Goal: Find specific page/section: Find specific page/section

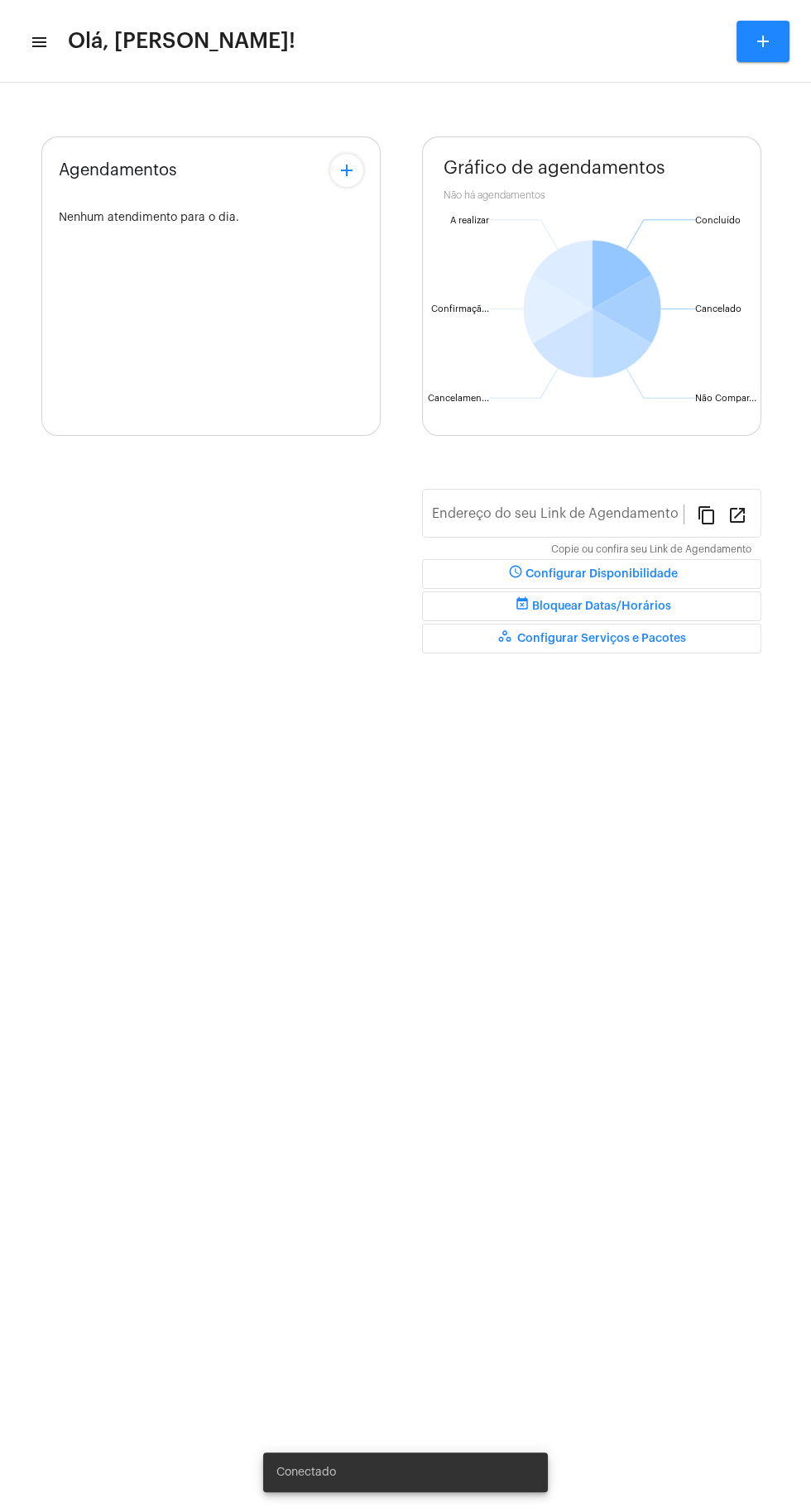
type input "https://neft.com.br/léo-rezende-dourado-"
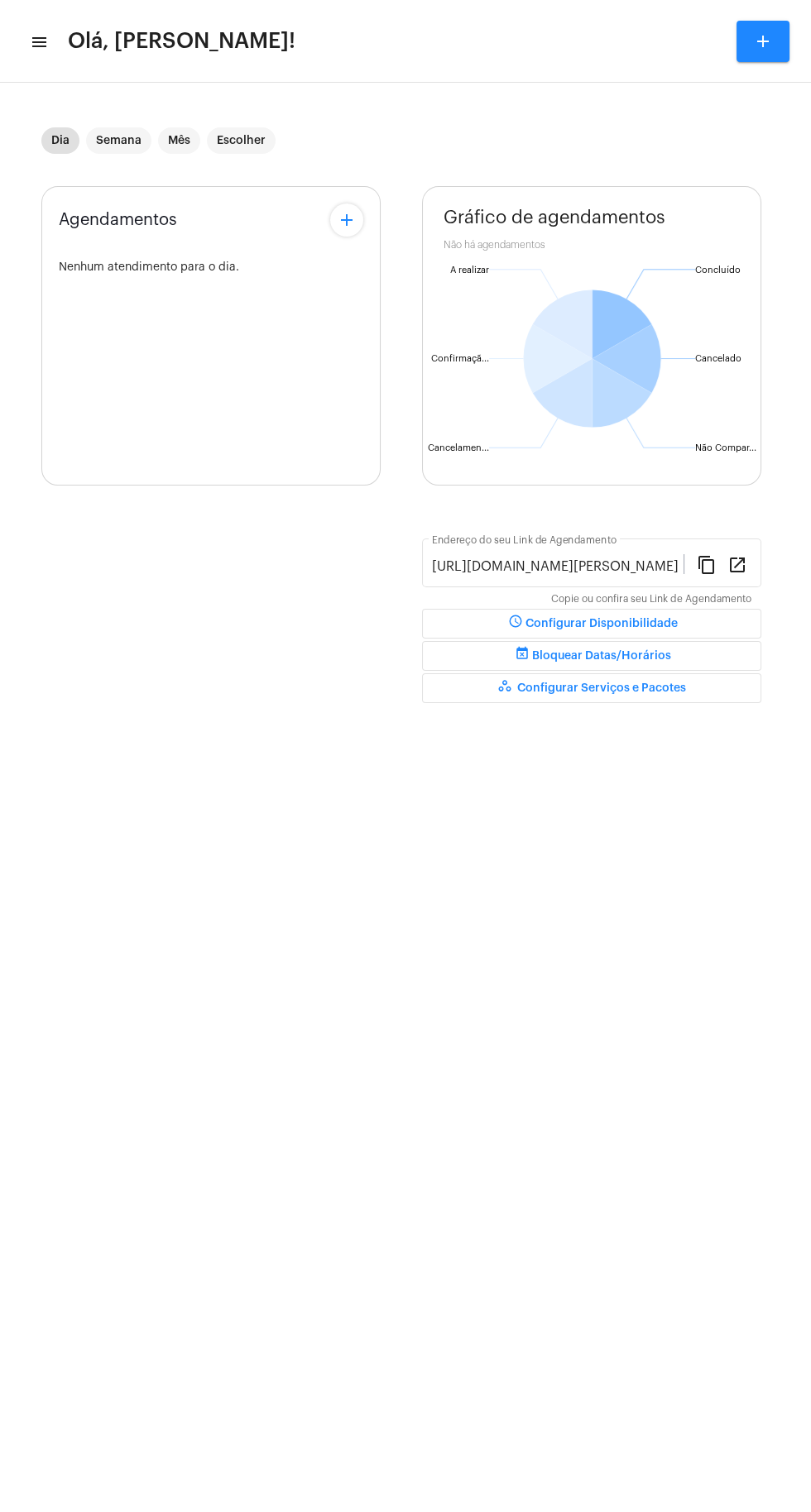
click at [34, 49] on mat-icon "menu" at bounding box center [37, 42] width 16 height 20
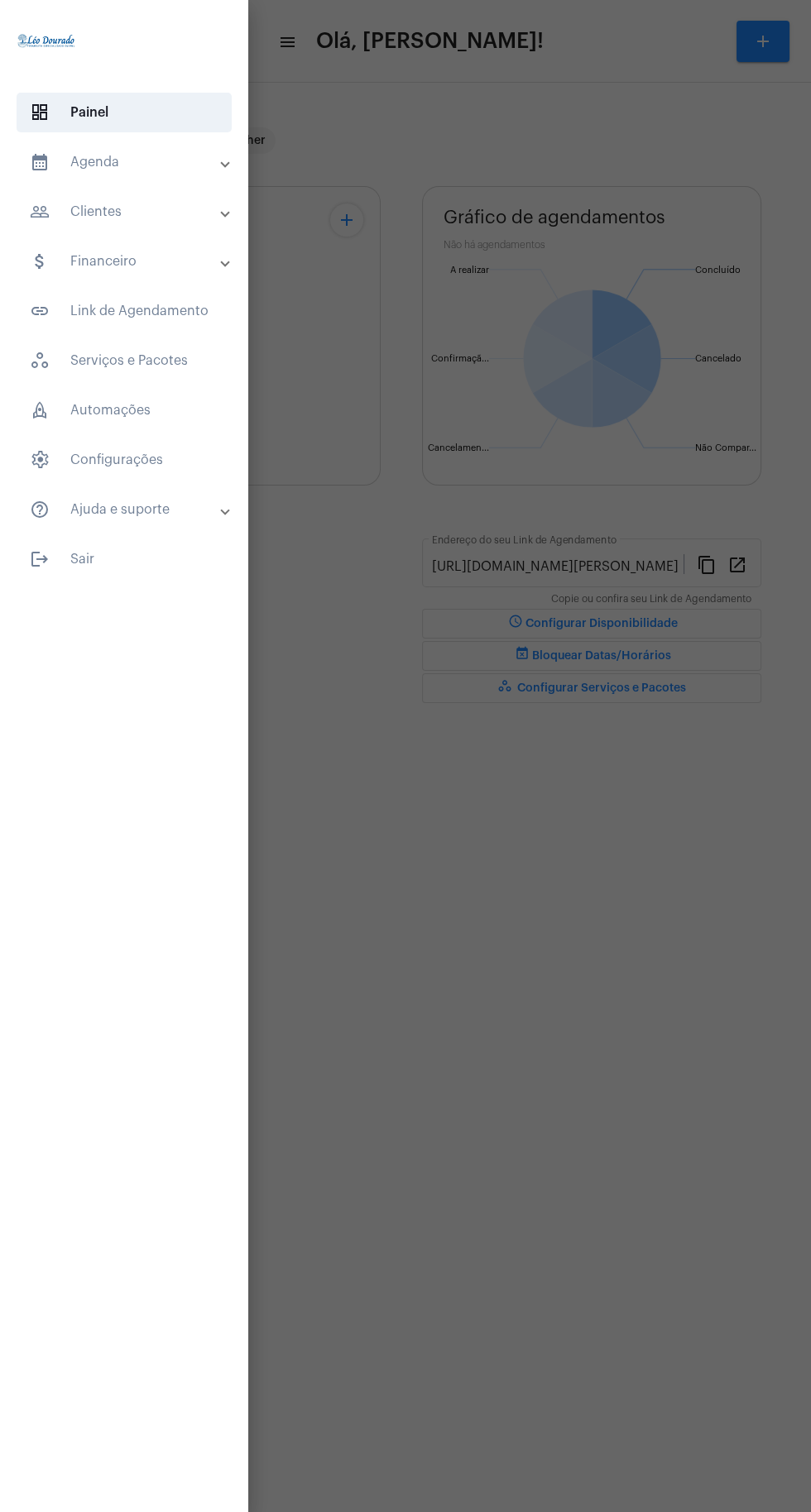
click at [137, 163] on mat-panel-title "calendar_month_outlined Agenda" at bounding box center [126, 162] width 192 height 20
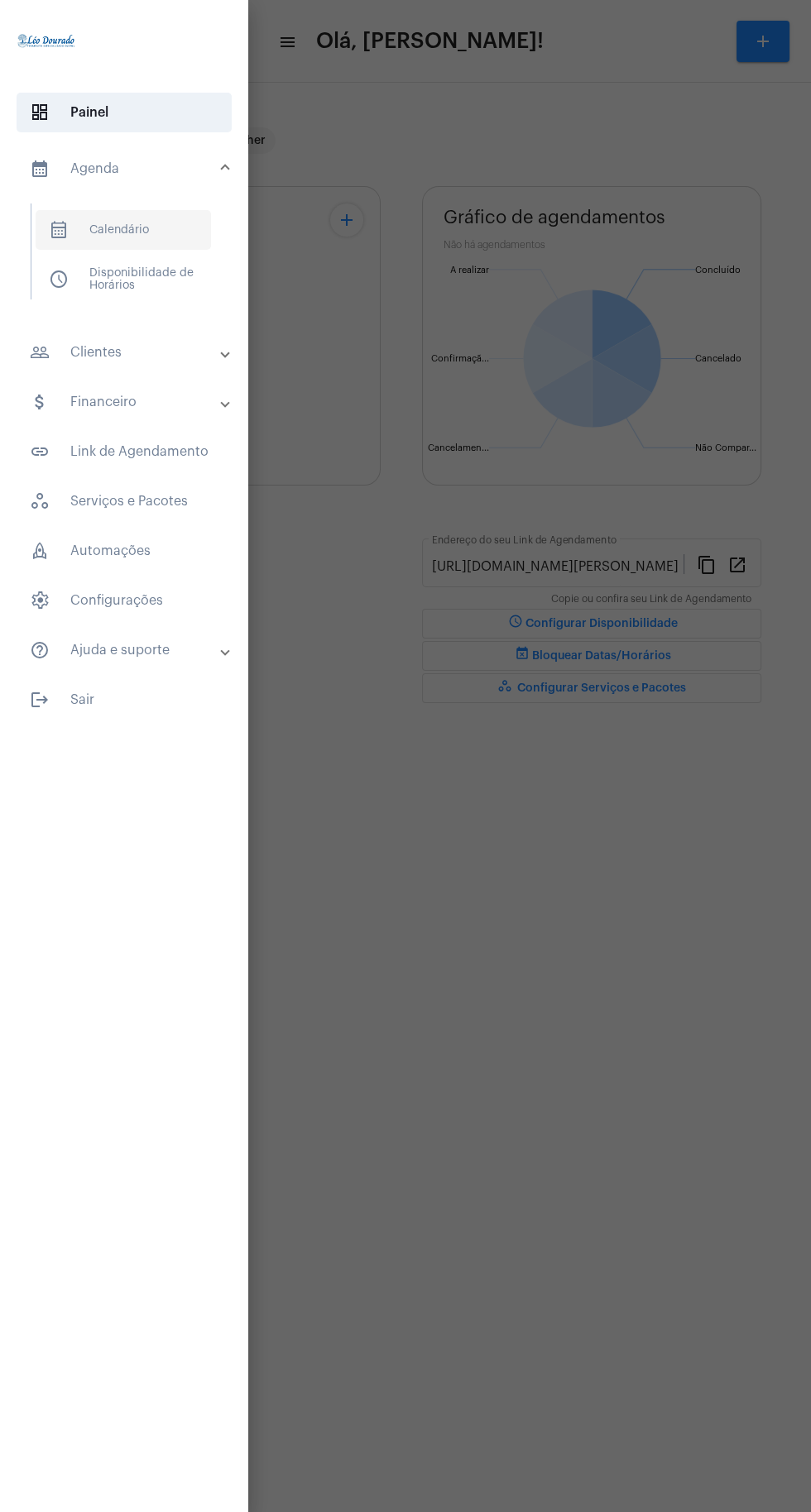
click at [144, 235] on span "calendar_month_outlined Calendário" at bounding box center [123, 230] width 175 height 40
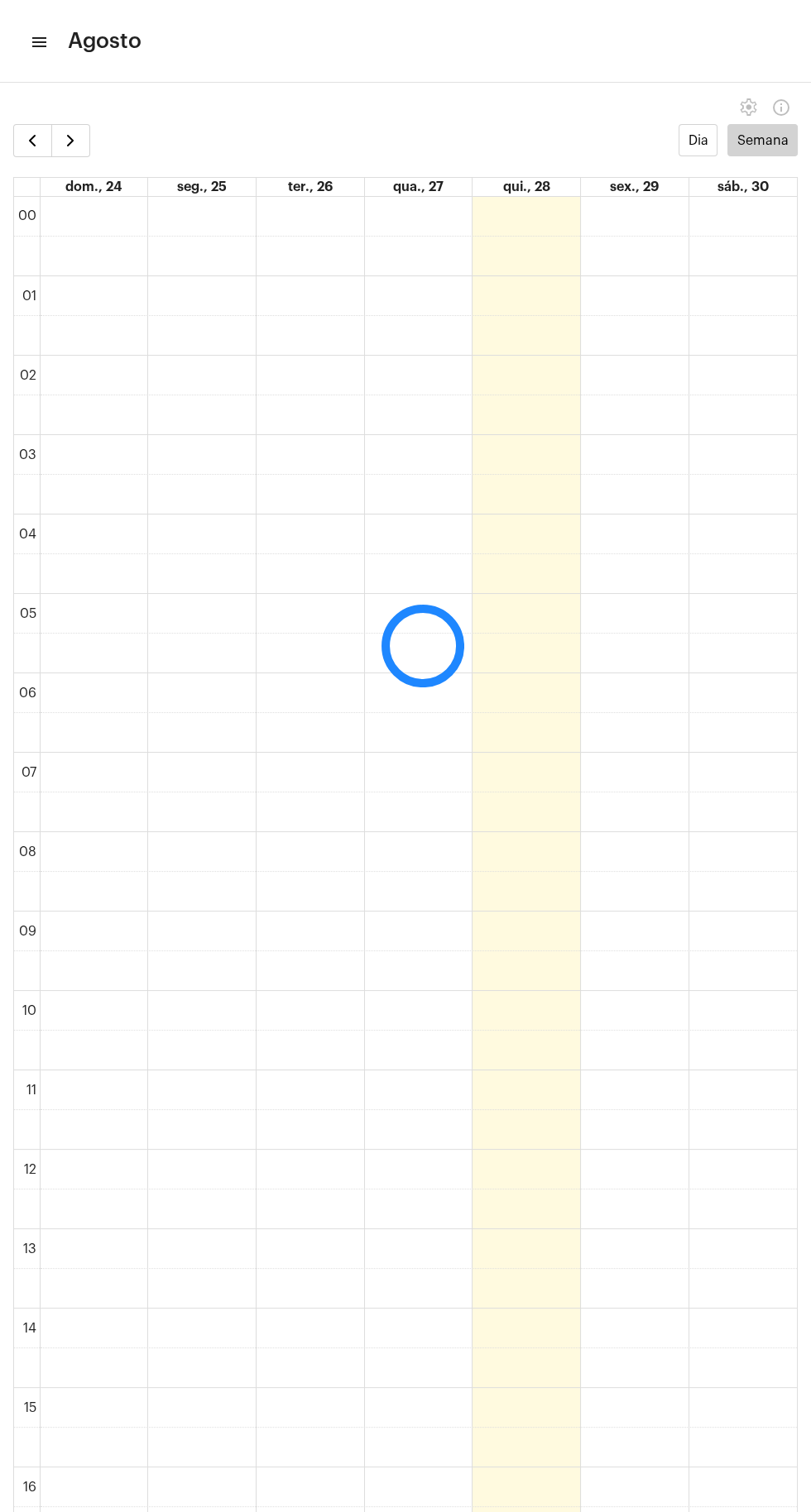
scroll to position [477, 0]
click at [72, 136] on span "button" at bounding box center [69, 140] width 20 height 20
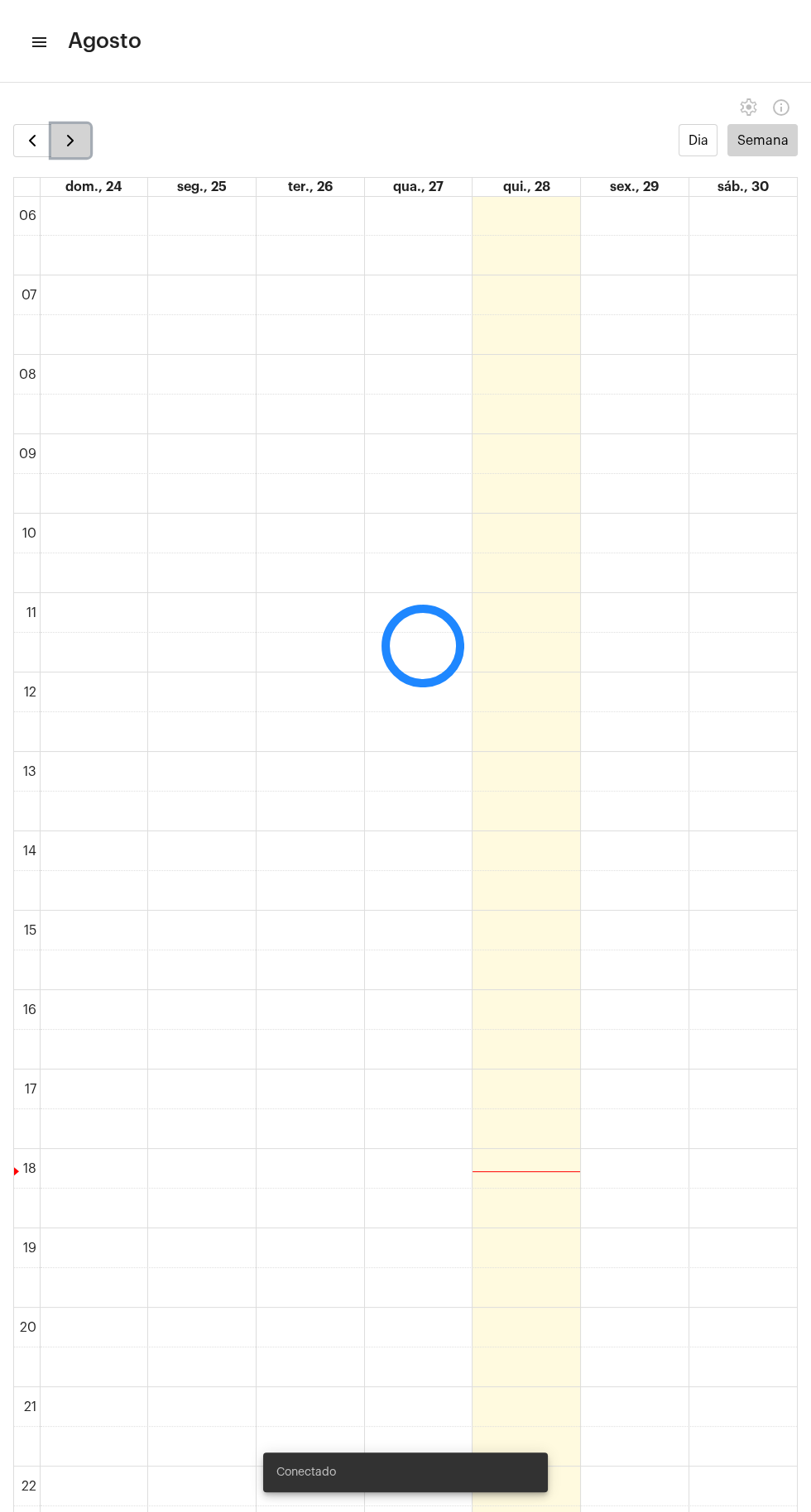
click at [68, 136] on span "button" at bounding box center [69, 140] width 20 height 20
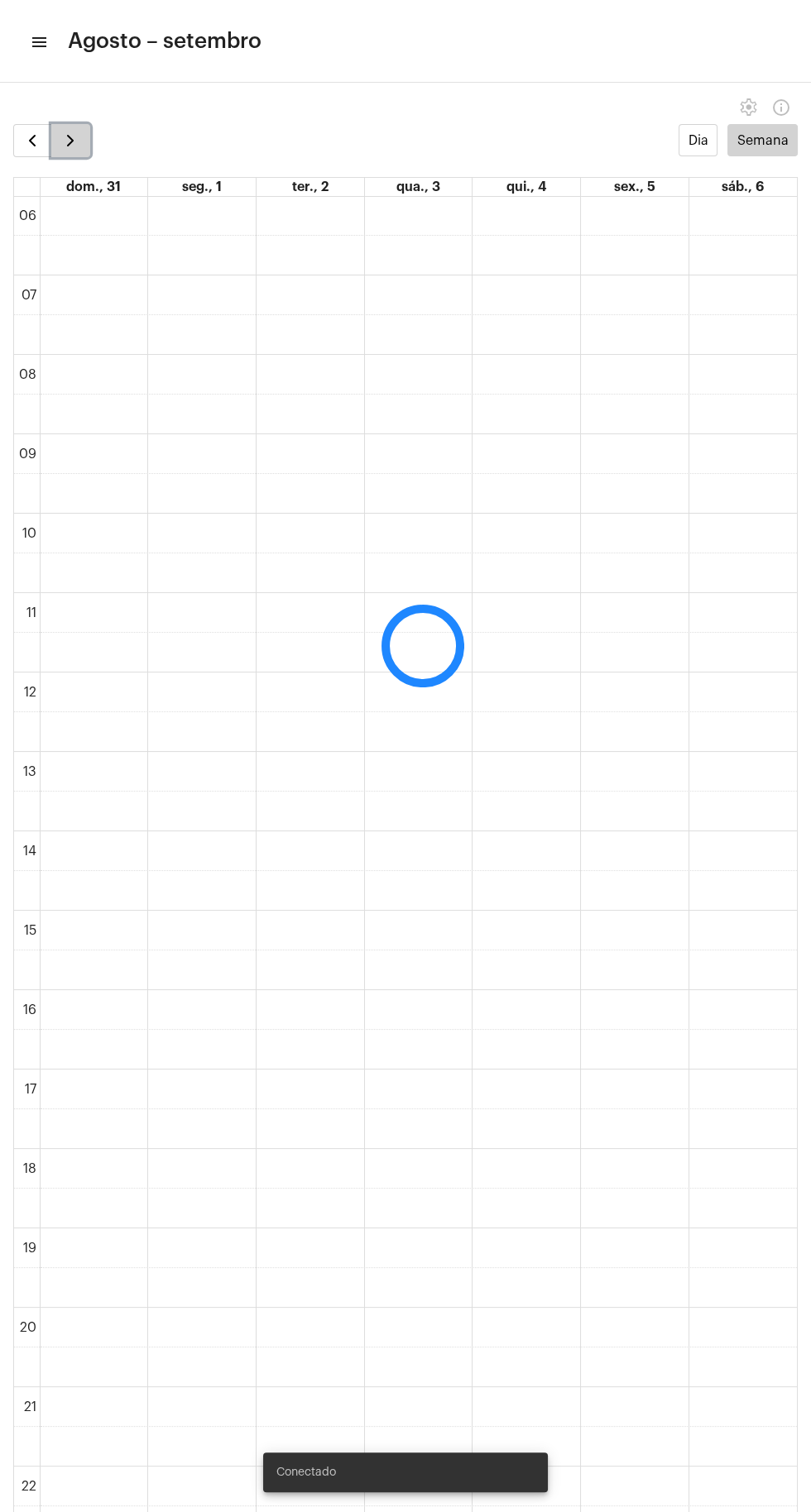
scroll to position [478, 0]
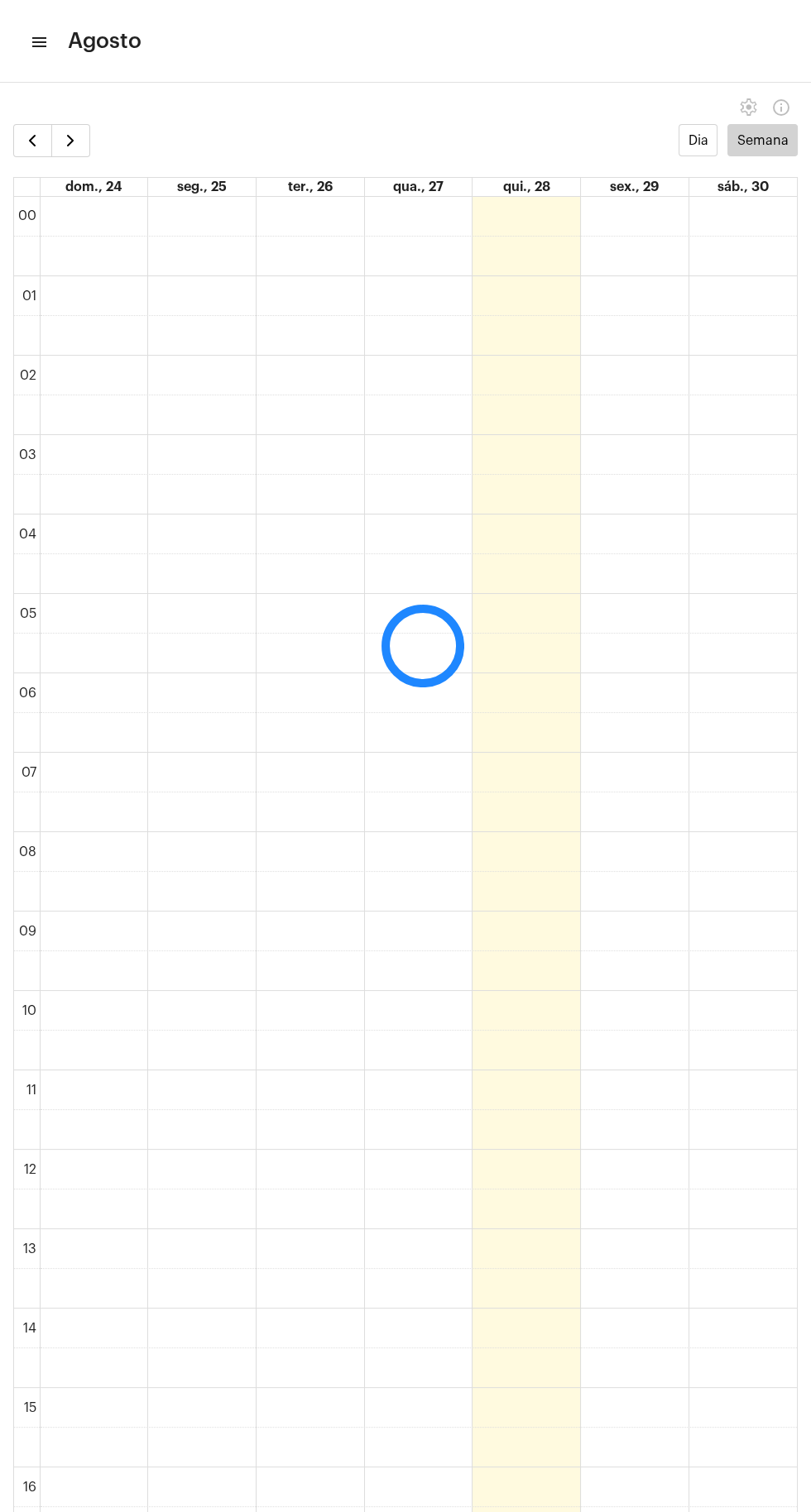
scroll to position [477, 0]
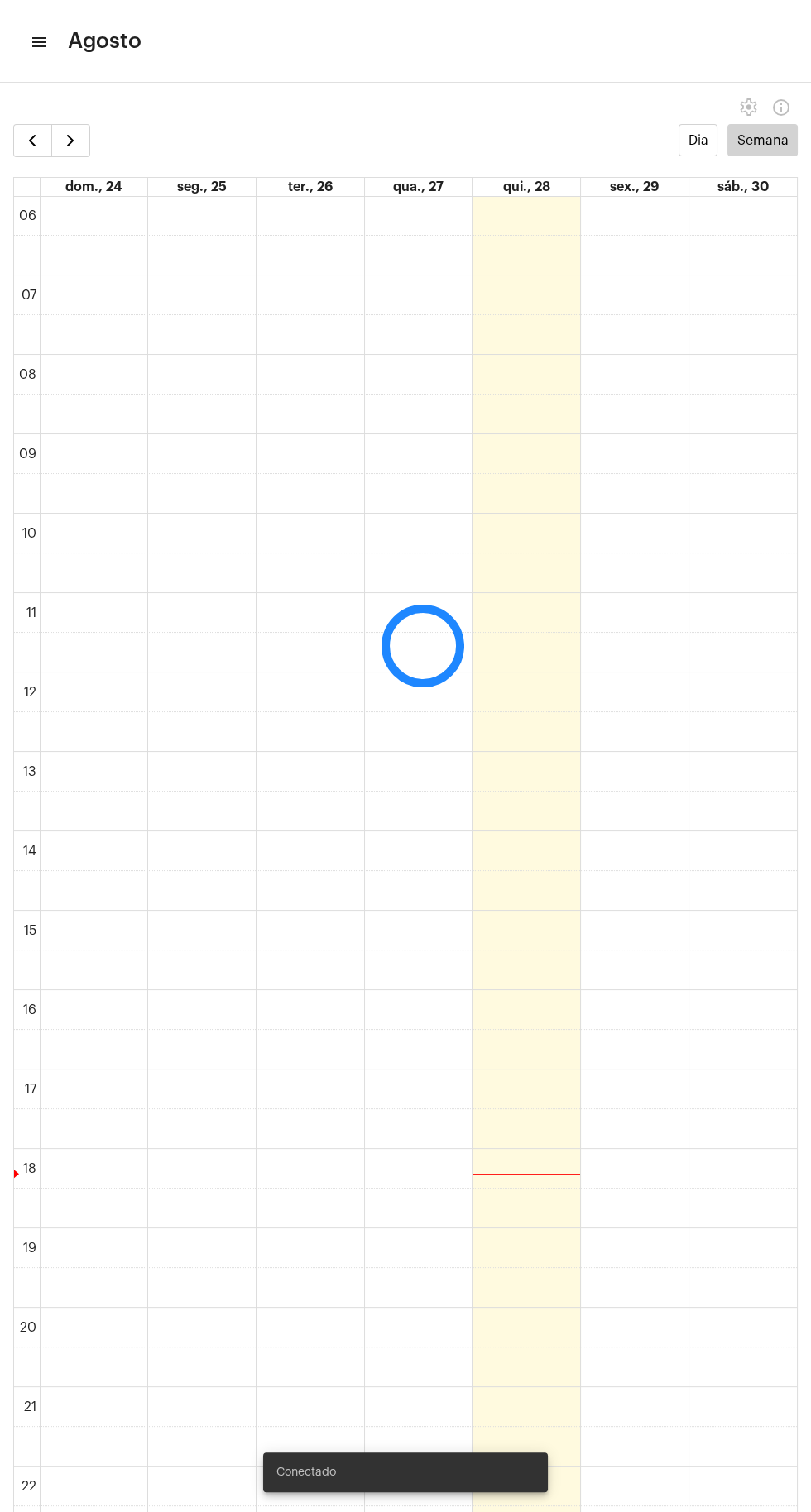
click at [46, 41] on mat-icon "menu" at bounding box center [37, 42] width 16 height 20
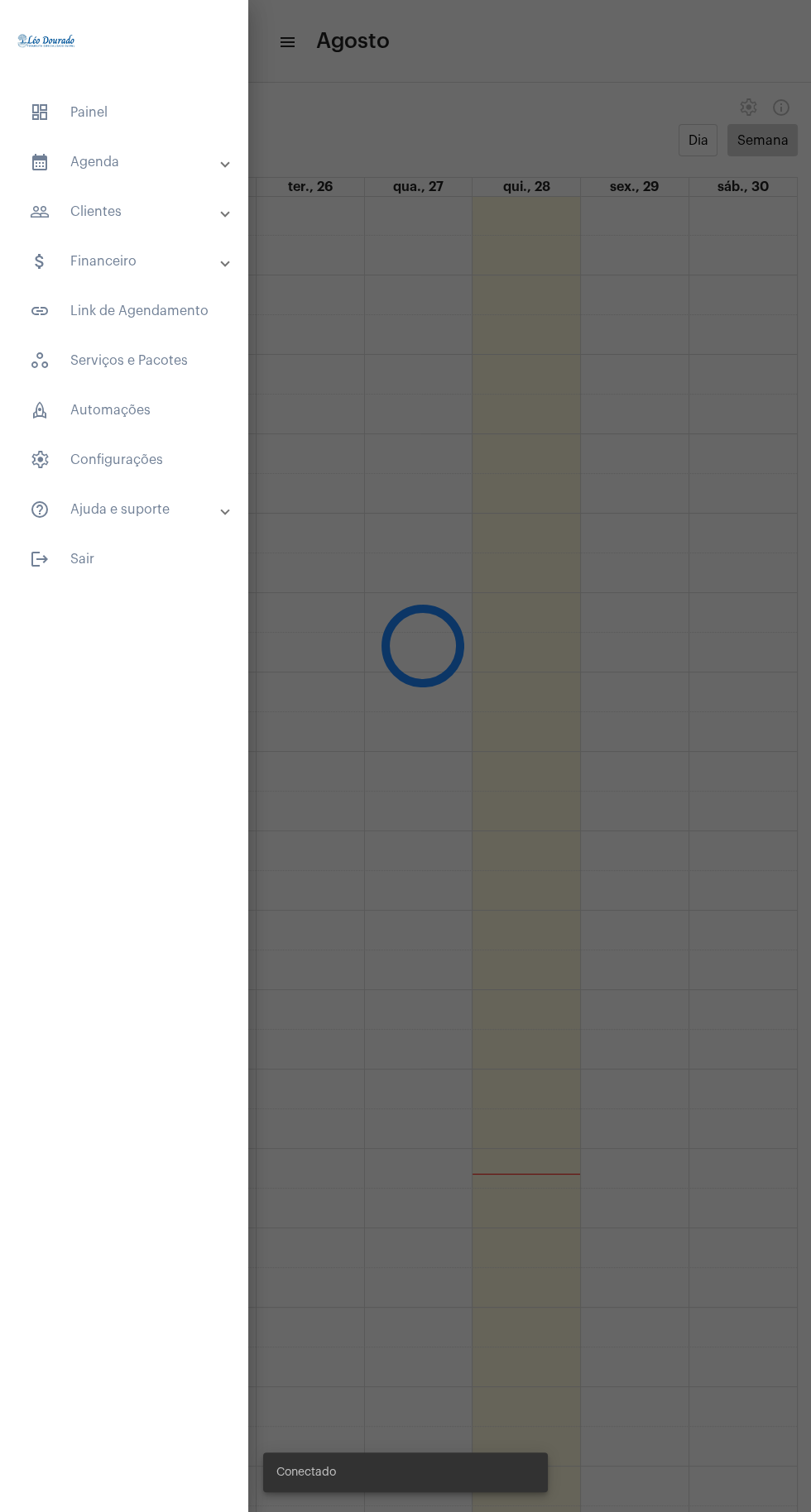
click at [148, 160] on mat-panel-title "calendar_month_outlined Agenda" at bounding box center [126, 162] width 192 height 20
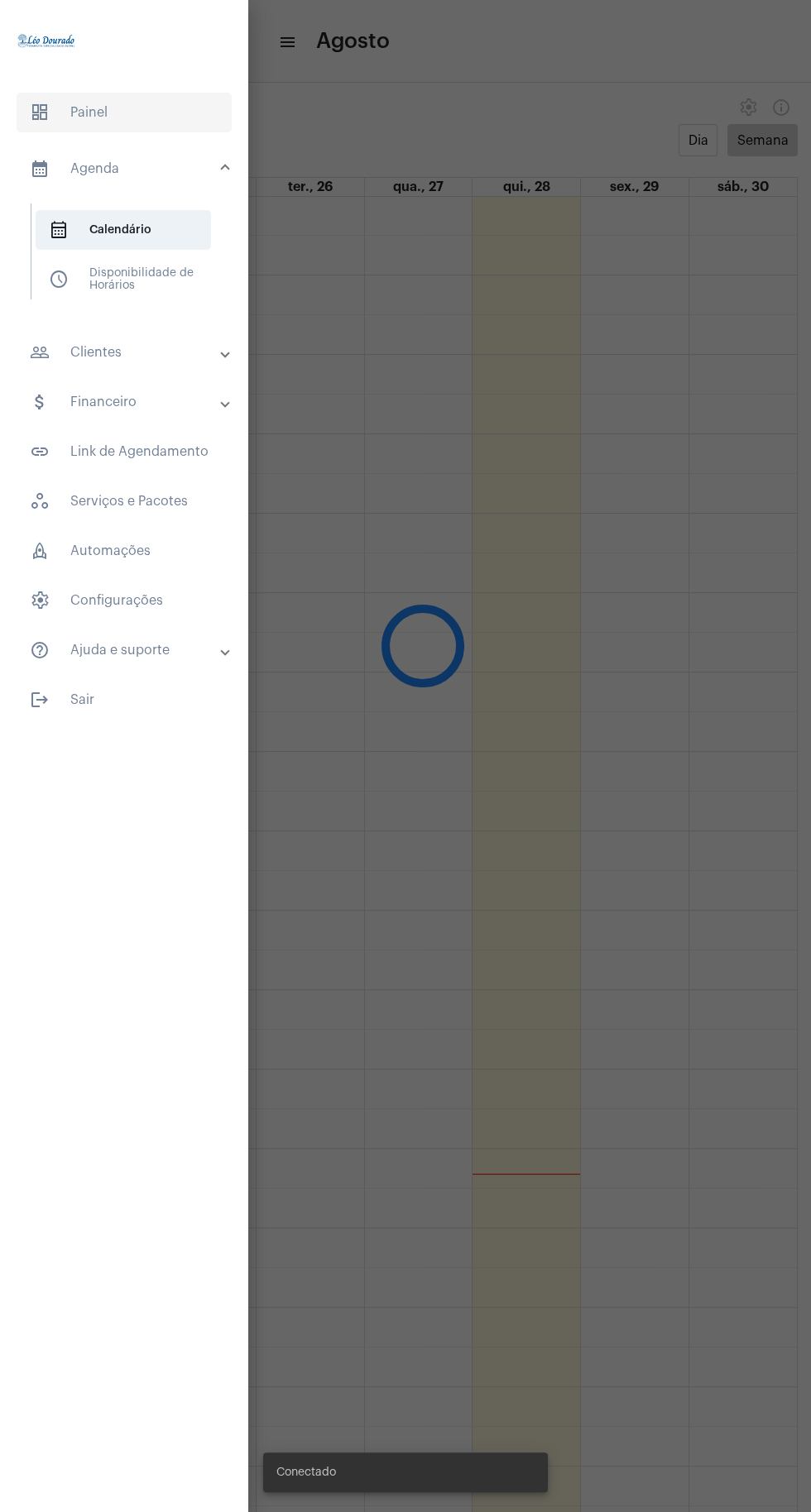
click at [112, 117] on span "dashboard Painel" at bounding box center [124, 112] width 215 height 40
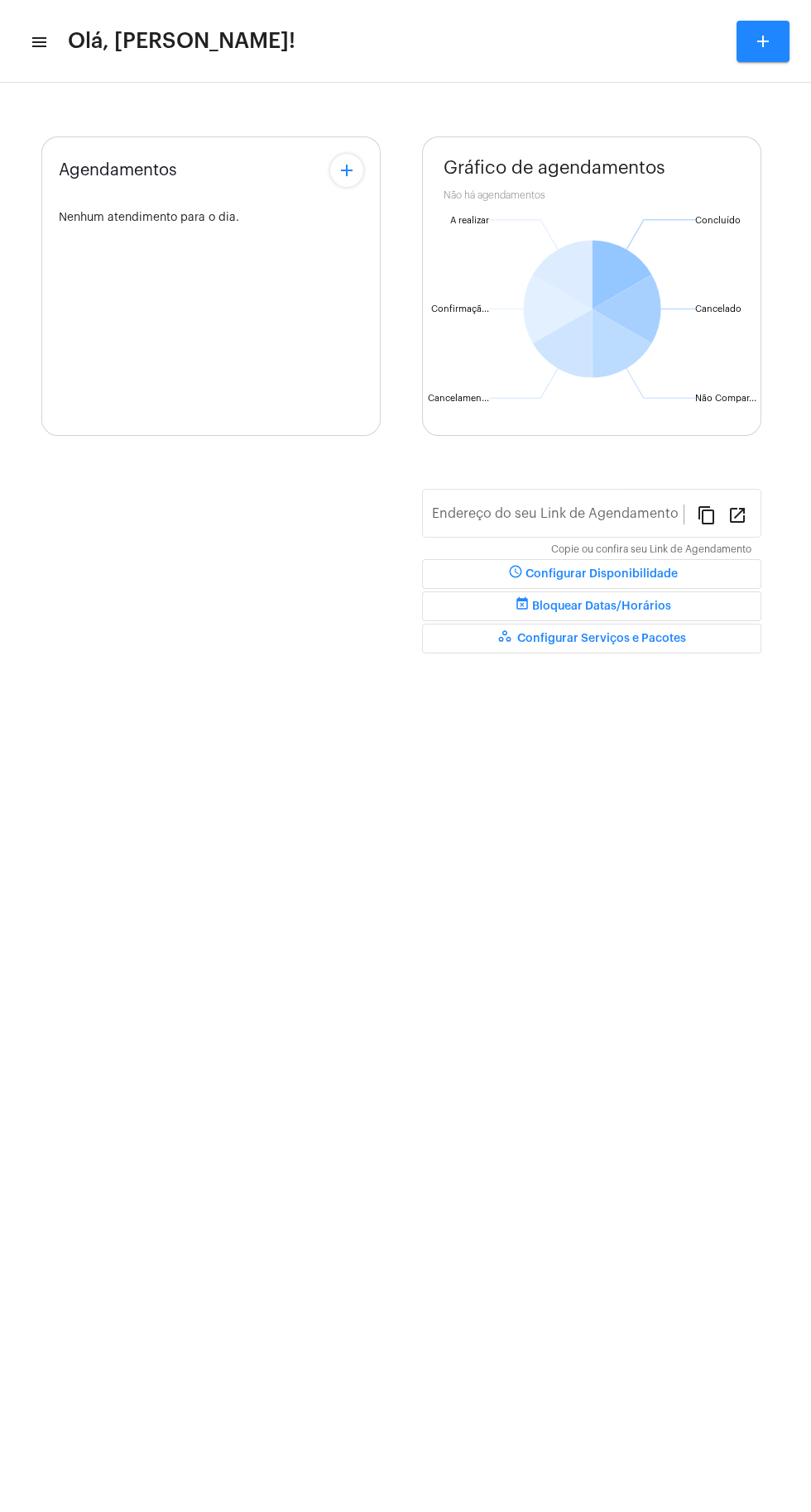
type input "https://neft.com.br/léo-rezende-dourado-"
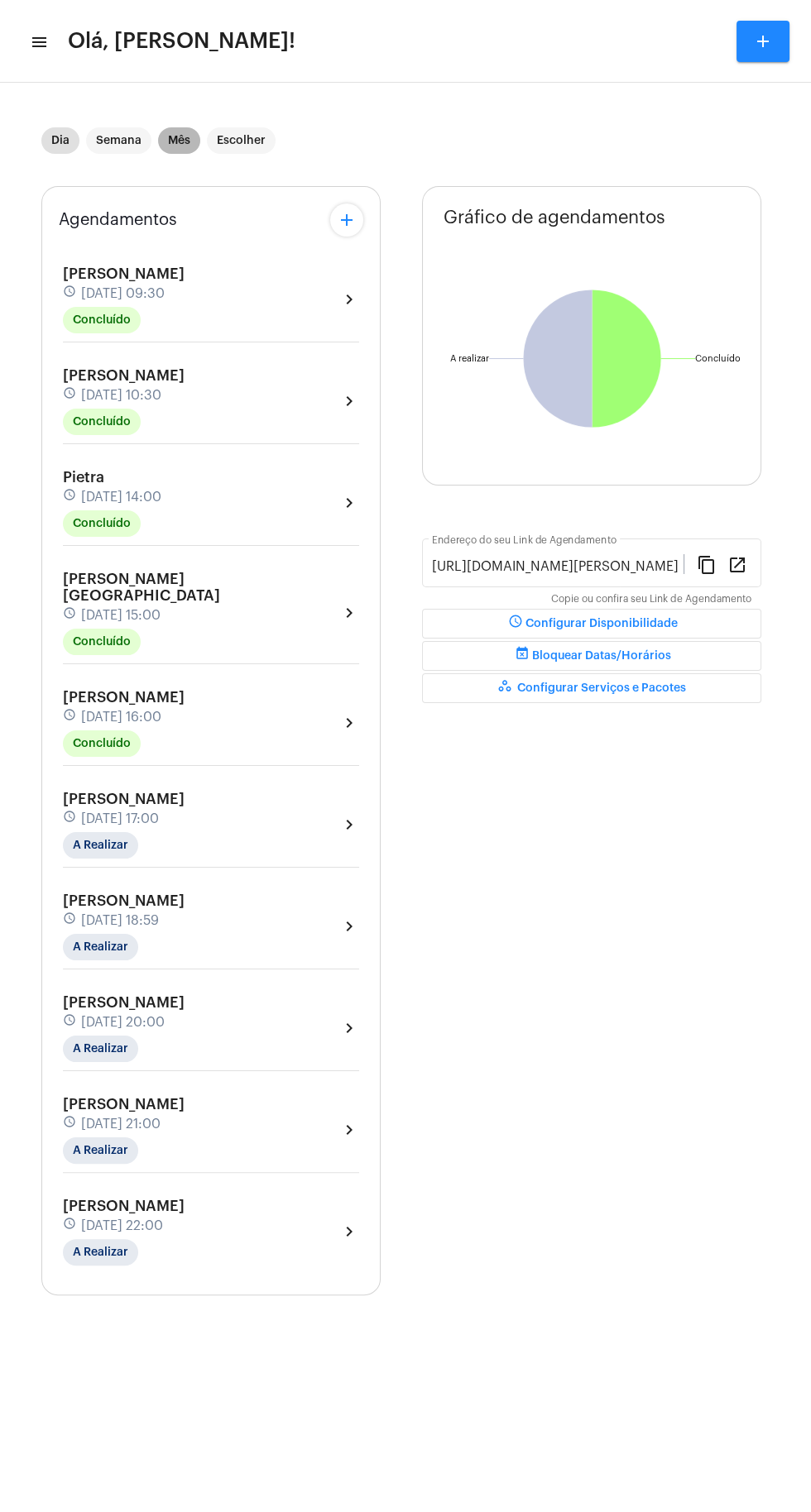
click at [188, 136] on mat-chip "Mês" at bounding box center [179, 141] width 42 height 27
click at [65, 134] on mat-chip "Dia" at bounding box center [60, 141] width 38 height 27
click at [113, 139] on mat-chip "Semana" at bounding box center [118, 141] width 66 height 27
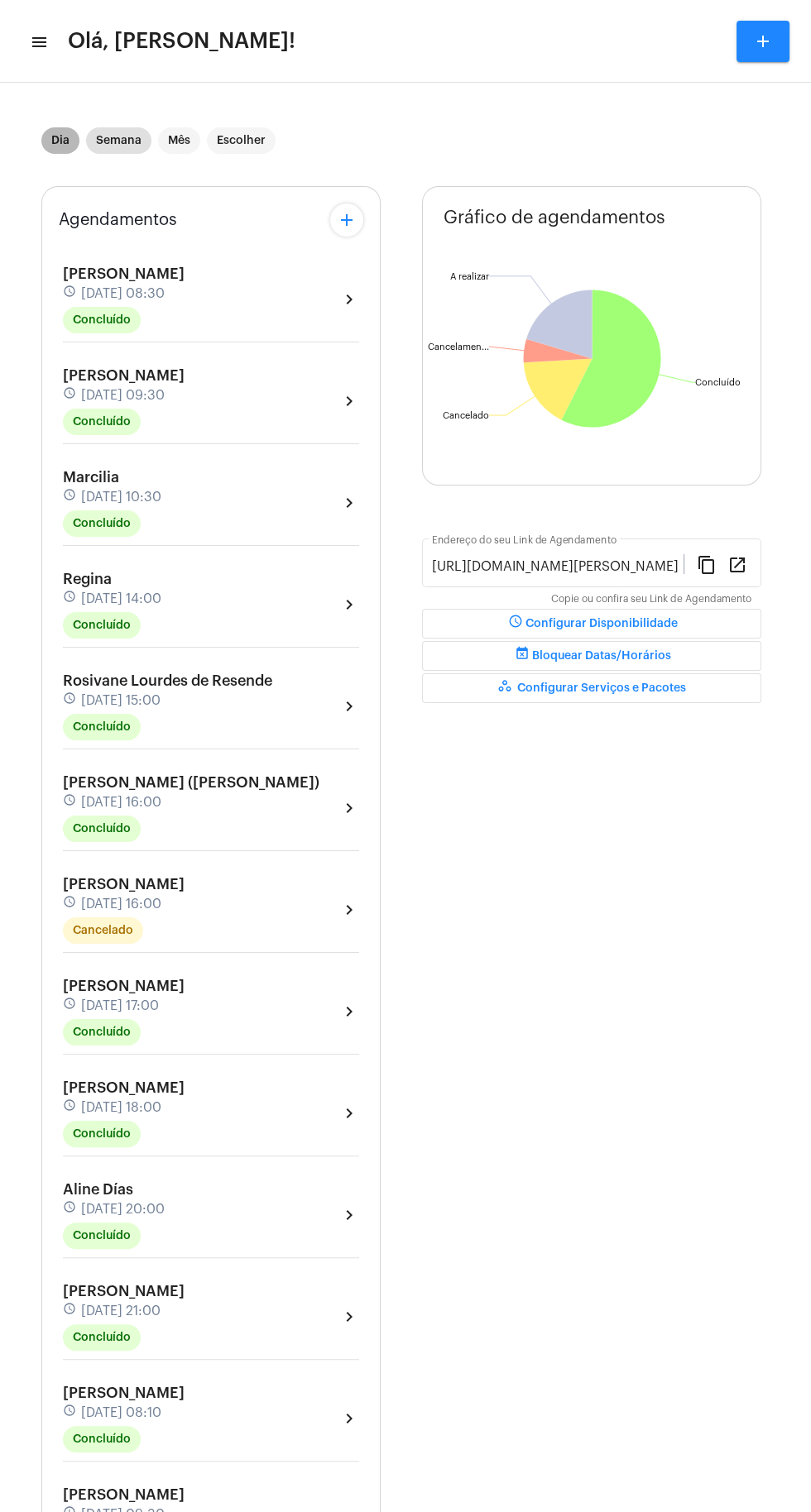
click at [60, 141] on mat-chip "Dia" at bounding box center [60, 141] width 38 height 27
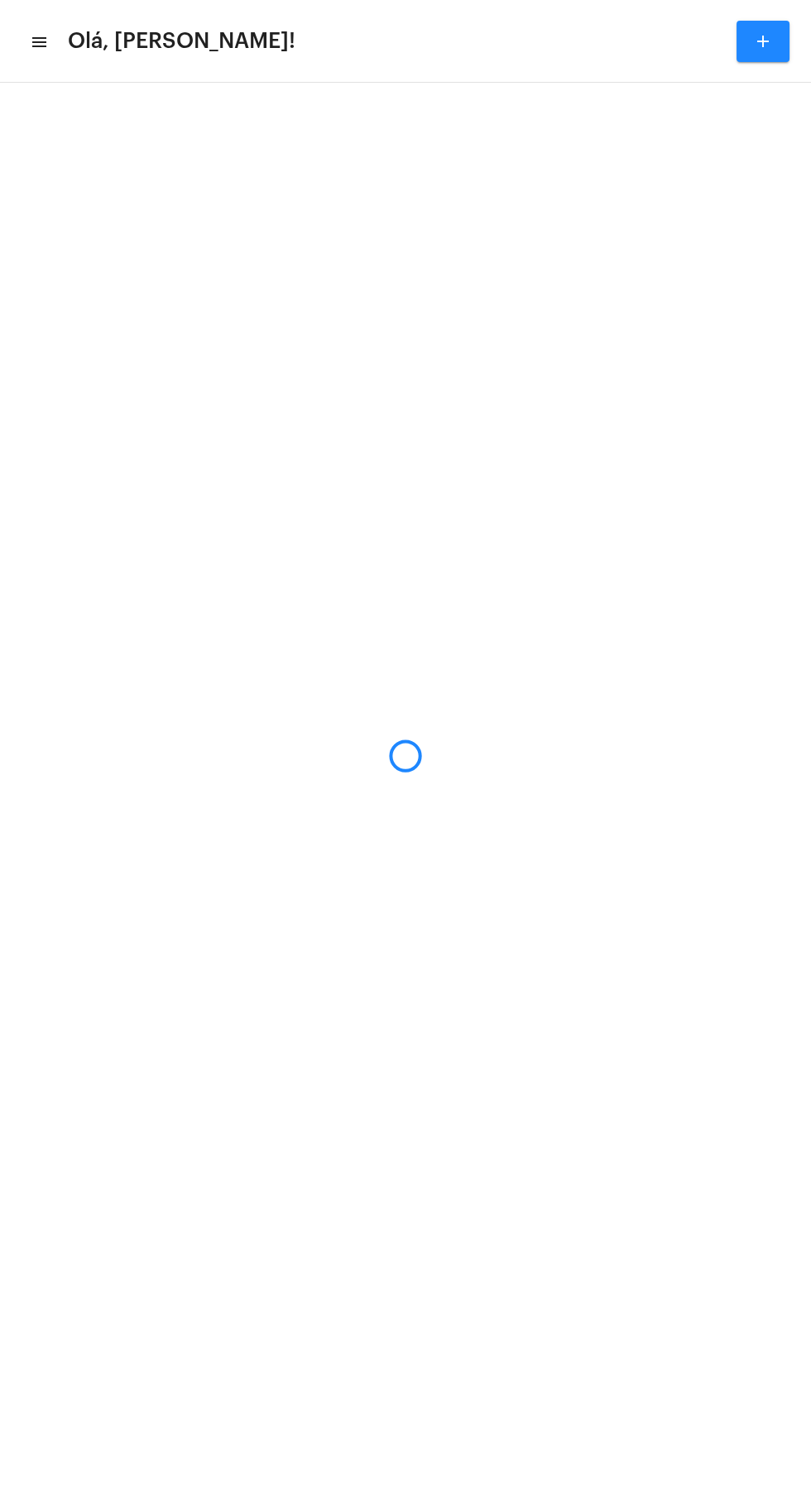
click at [45, 34] on mat-icon "menu" at bounding box center [37, 42] width 16 height 20
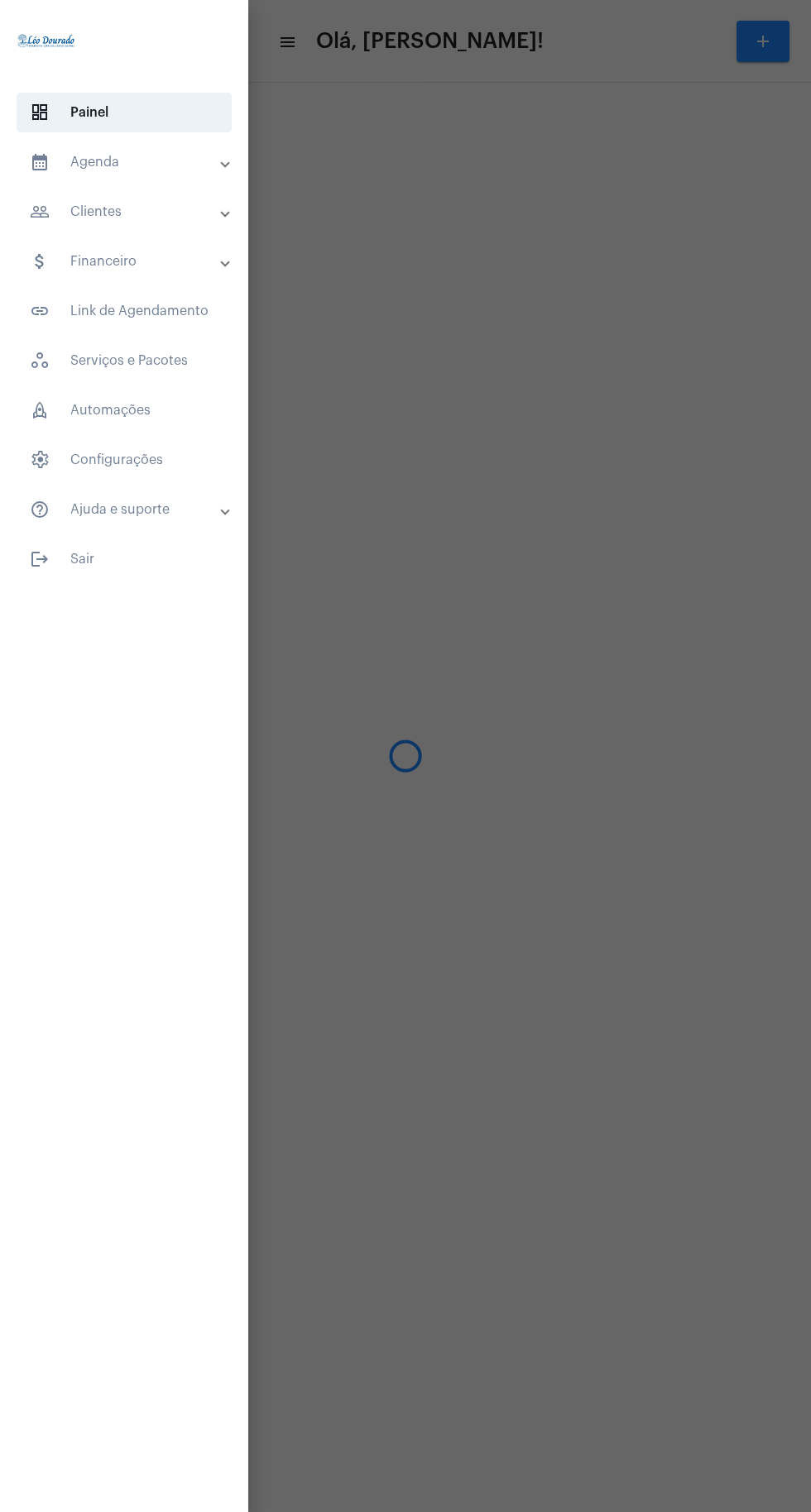
click at [126, 154] on mat-panel-title "calendar_month_outlined Agenda" at bounding box center [126, 162] width 192 height 20
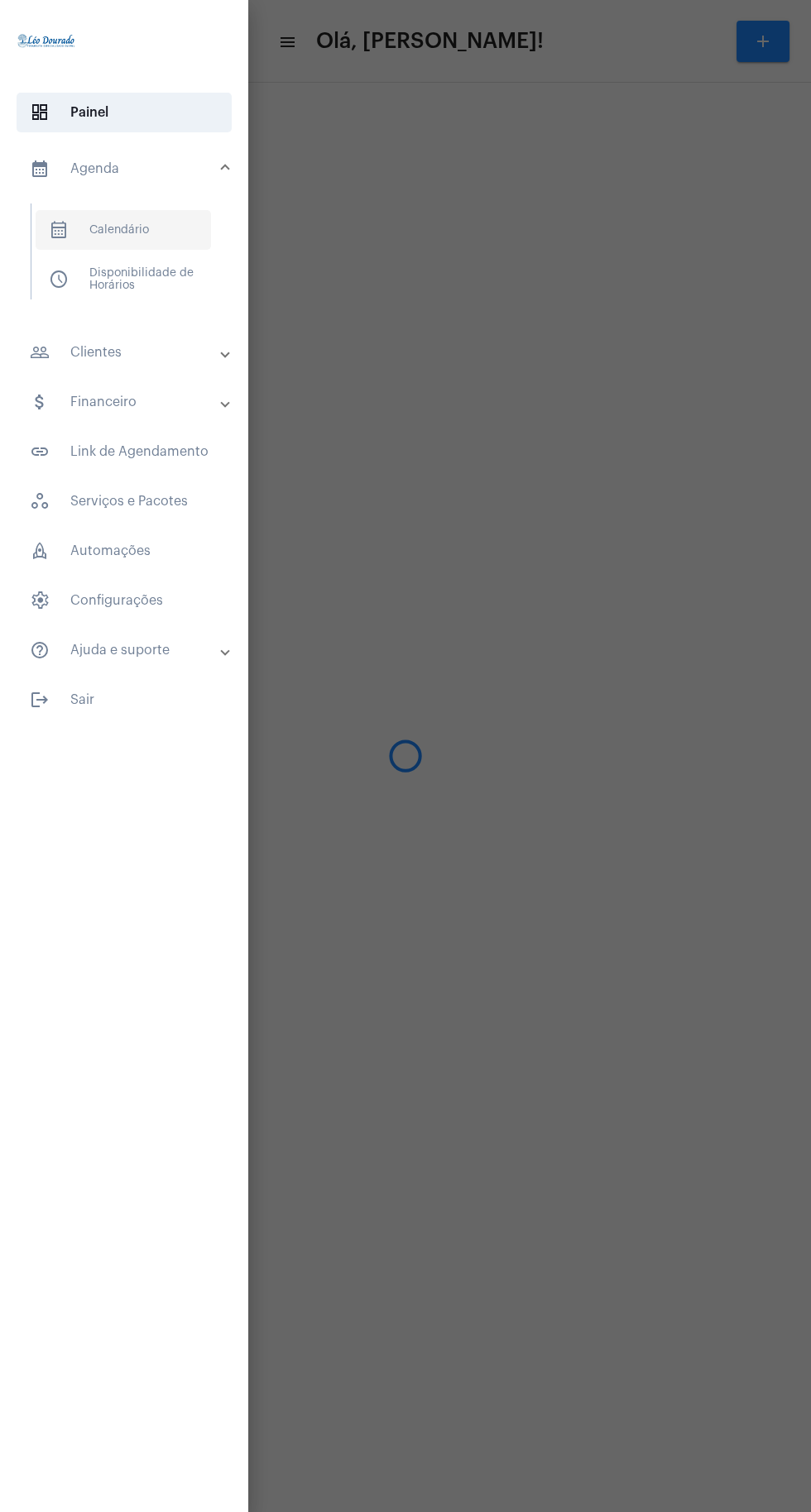
click at [136, 223] on span "calendar_month_outlined Calendário" at bounding box center [123, 230] width 175 height 40
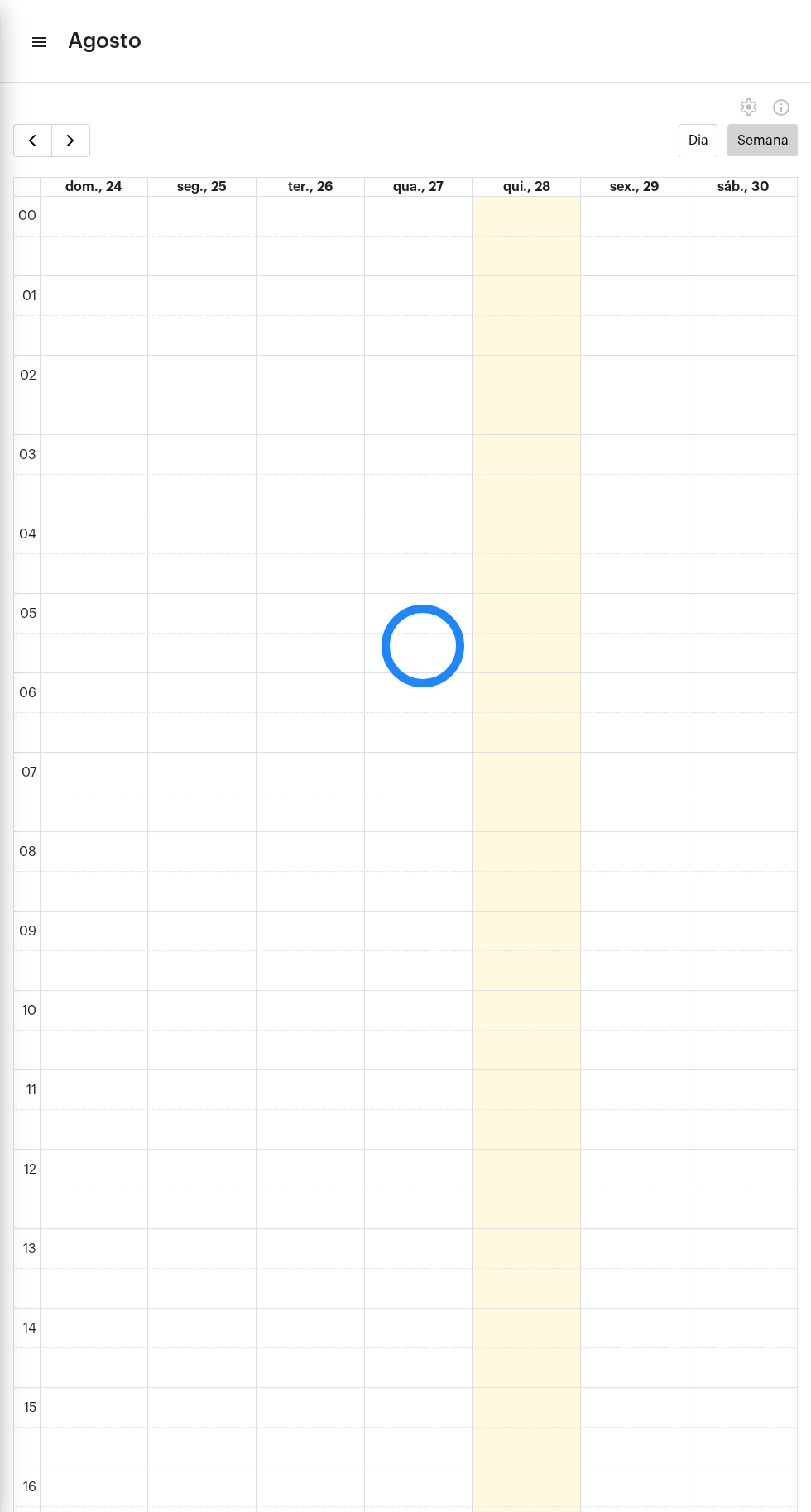
scroll to position [477, 0]
